Goal: Answer question/provide support: Answer question/provide support

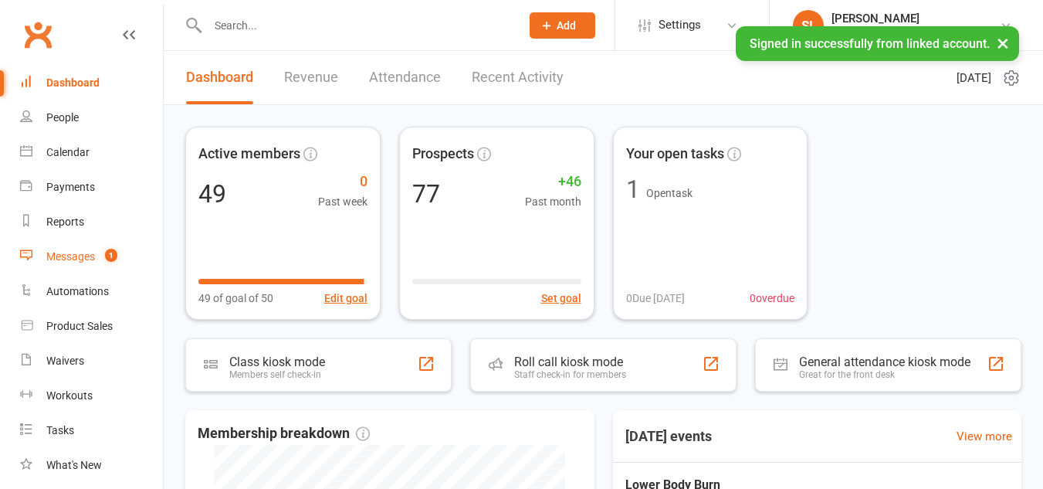
click at [99, 250] on count-badge "1" at bounding box center [107, 256] width 20 height 12
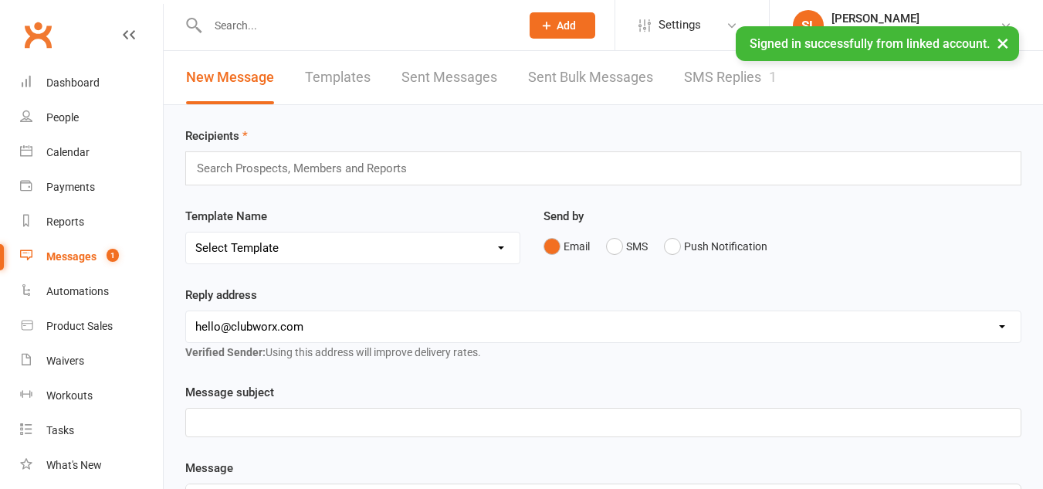
click at [753, 77] on link "SMS Replies 1" at bounding box center [730, 77] width 93 height 53
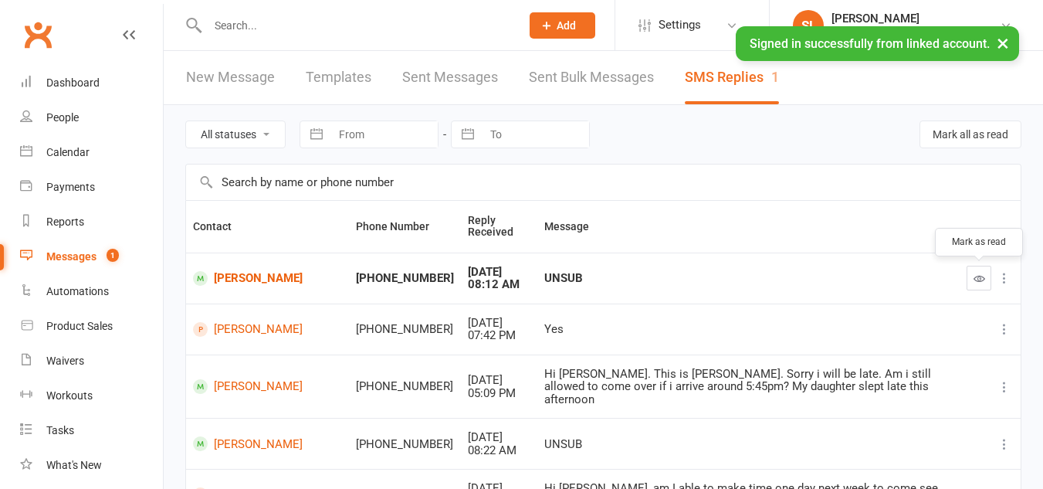
click at [982, 277] on icon "button" at bounding box center [979, 278] width 12 height 12
click at [977, 284] on button "button" at bounding box center [978, 278] width 25 height 25
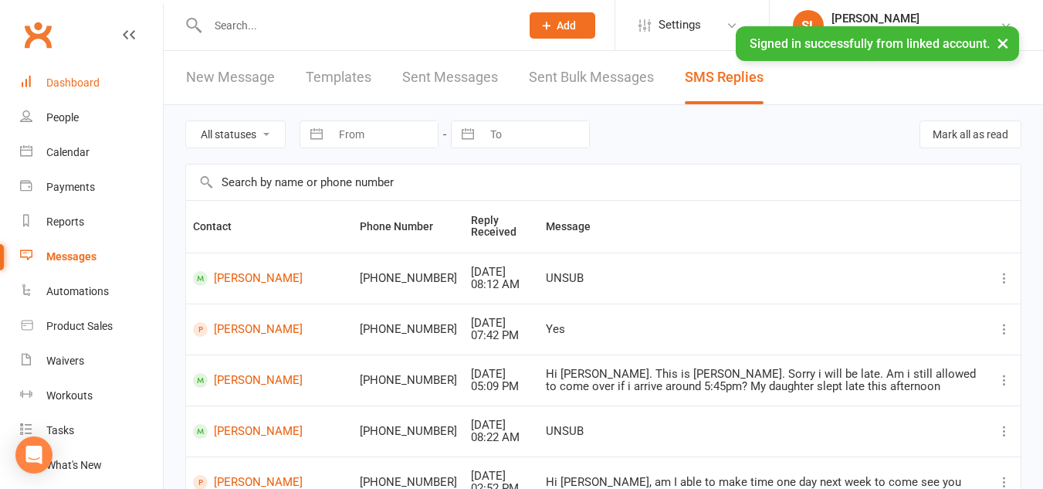
click at [74, 90] on link "Dashboard" at bounding box center [91, 83] width 143 height 35
